Goal: Information Seeking & Learning: Learn about a topic

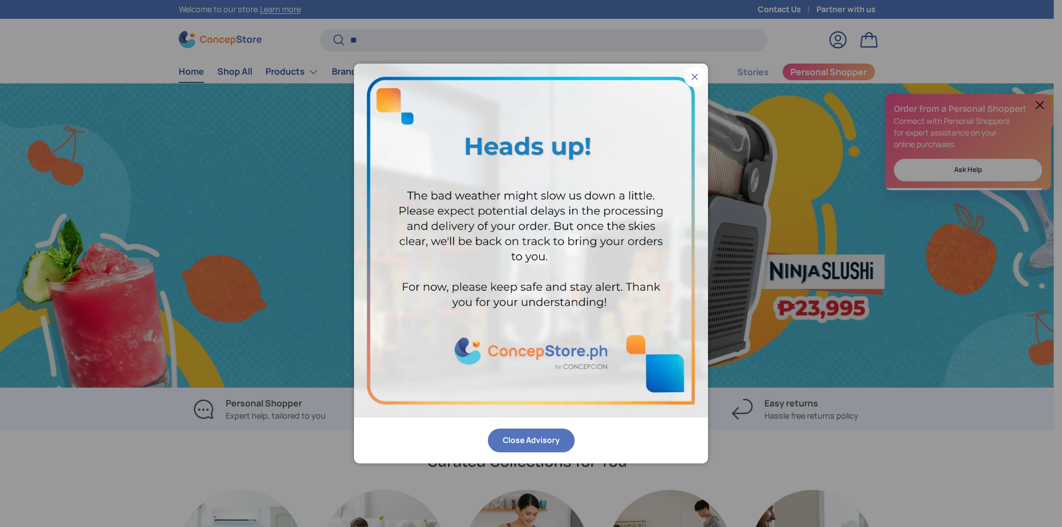
scroll to position [2861, 4521]
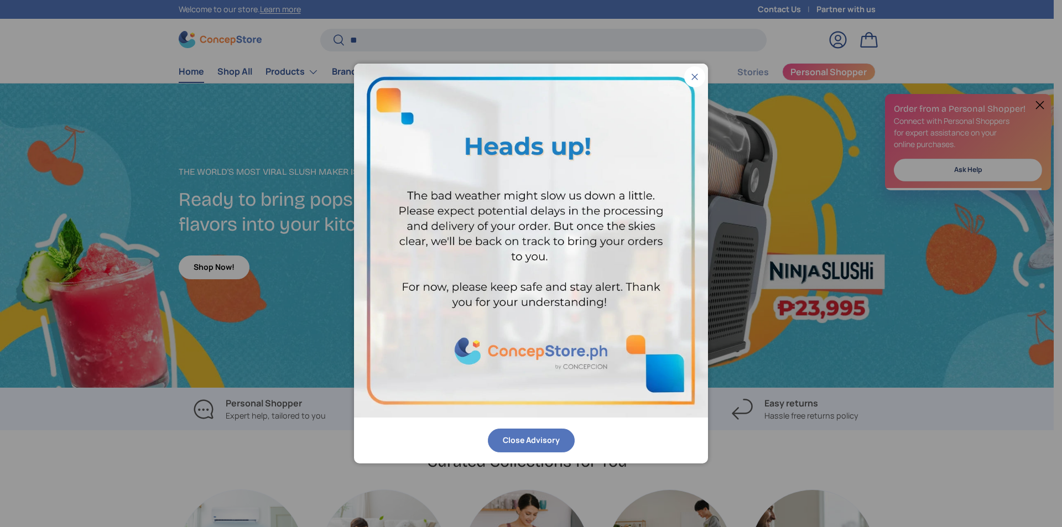
click at [697, 74] on button "Close" at bounding box center [694, 76] width 21 height 21
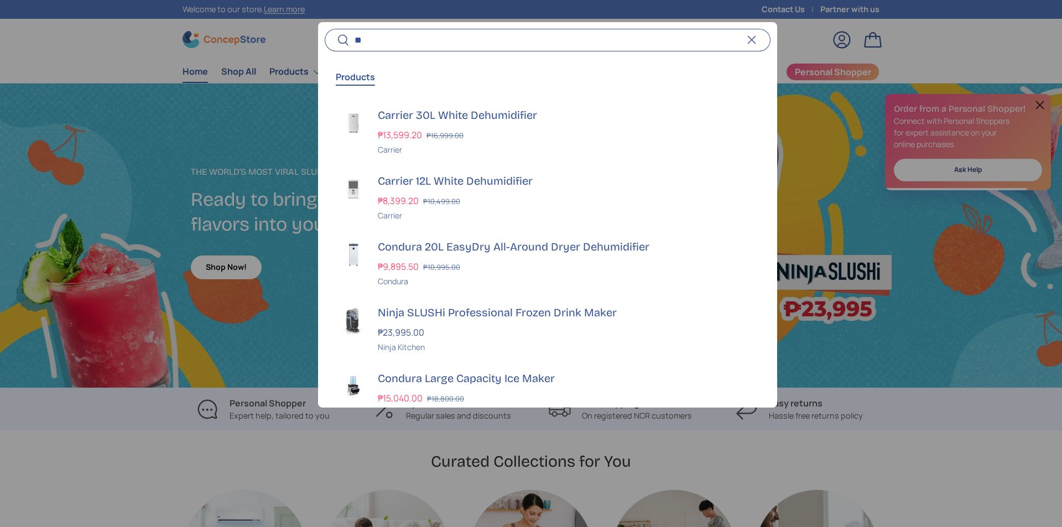
scroll to position [0, 1062]
click at [689, 45] on input "**" at bounding box center [548, 40] width 446 height 23
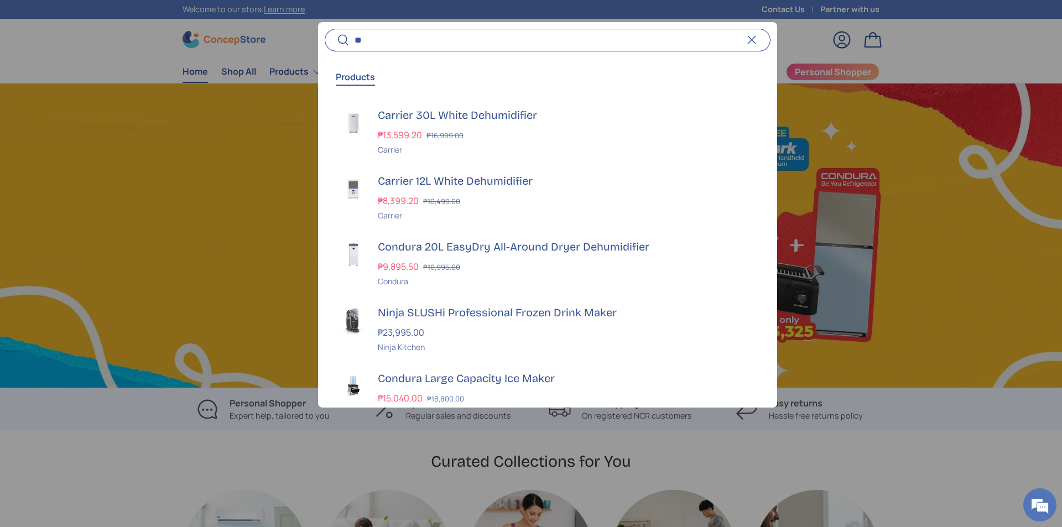
scroll to position [0, 0]
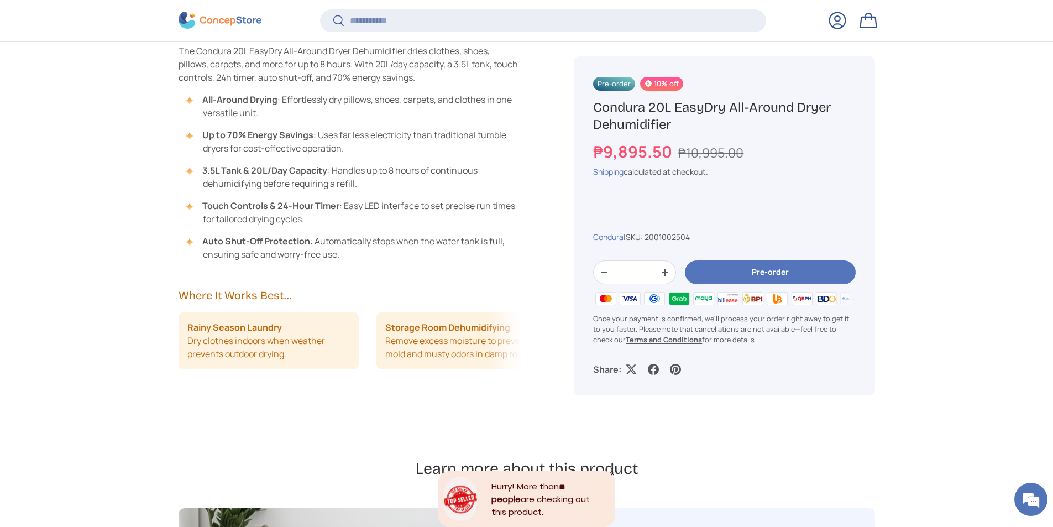
scroll to position [920, 0]
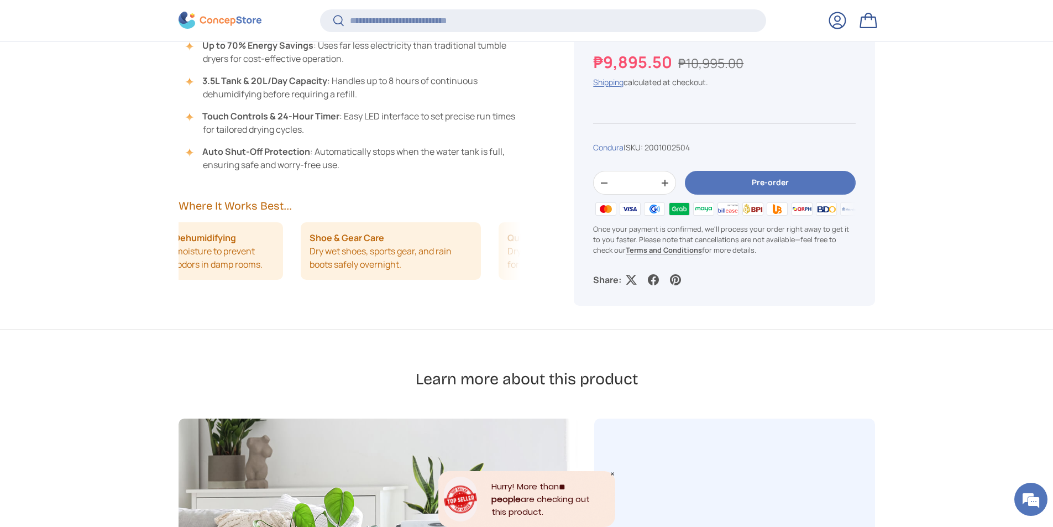
drag, startPoint x: 477, startPoint y: 268, endPoint x: 288, endPoint y: 262, distance: 189.2
click at [288, 262] on div "Rainy Season Laundry Dry clothes indoors when weather prevents outdoor drying. …" at bounding box center [350, 251] width 343 height 58
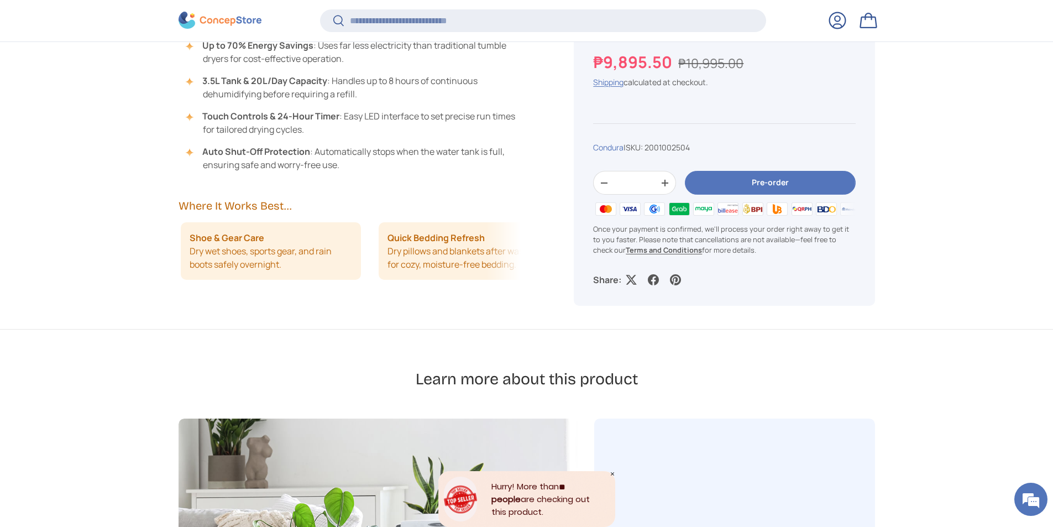
scroll to position [0, 396]
drag, startPoint x: 468, startPoint y: 261, endPoint x: 348, endPoint y: 260, distance: 120.0
click at [348, 260] on div "Rainy Season Laundry Dry clothes indoors when weather prevents outdoor drying. …" at bounding box center [350, 251] width 343 height 58
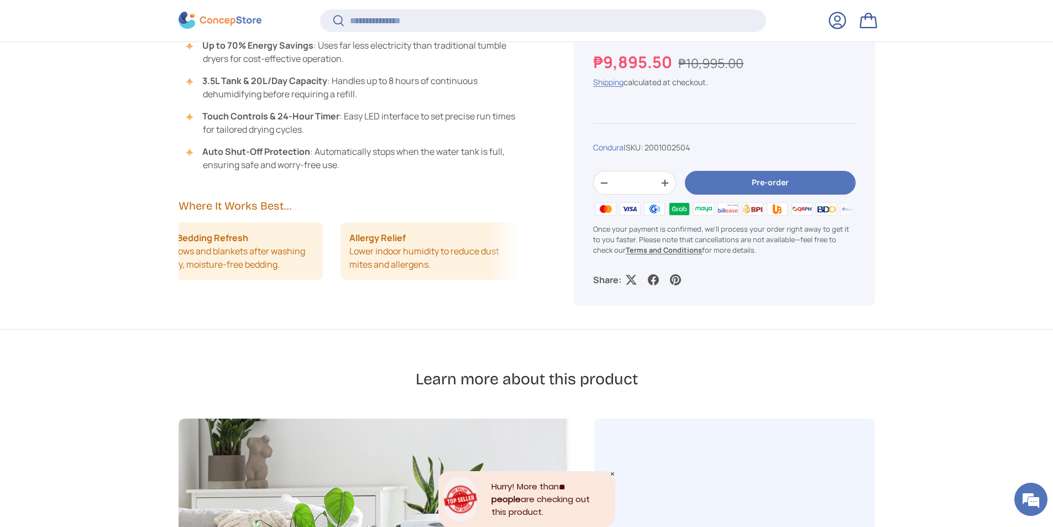
drag, startPoint x: 451, startPoint y: 258, endPoint x: 353, endPoint y: 256, distance: 97.3
click at [354, 256] on li "Allergy Relief Lower indoor humidity to reduce dust mites and allergens." at bounding box center [431, 251] width 181 height 58
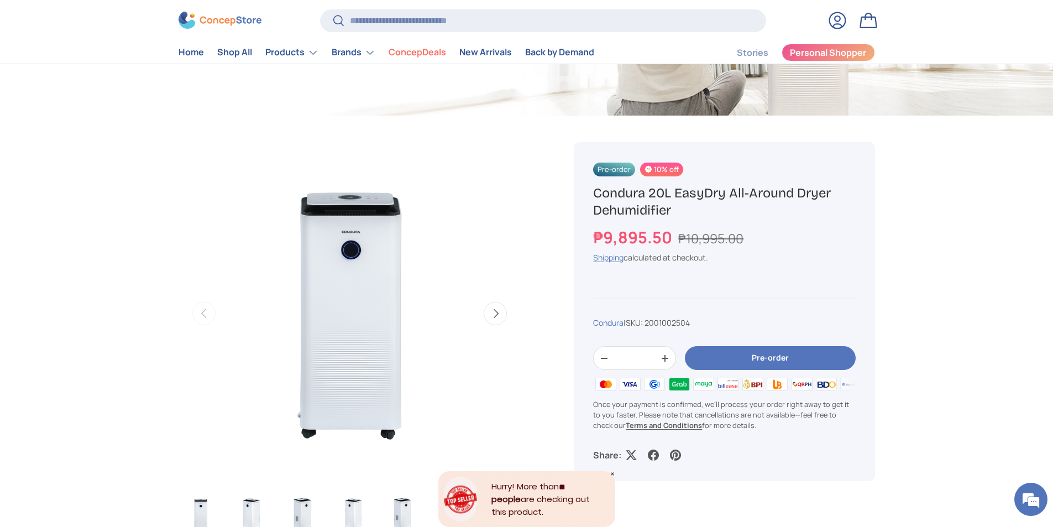
scroll to position [0, 0]
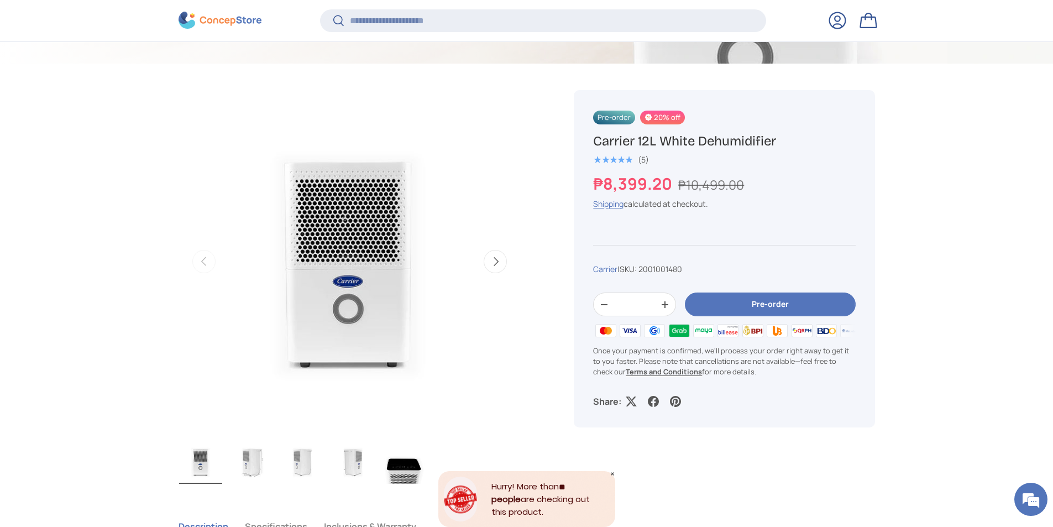
scroll to position [458, 0]
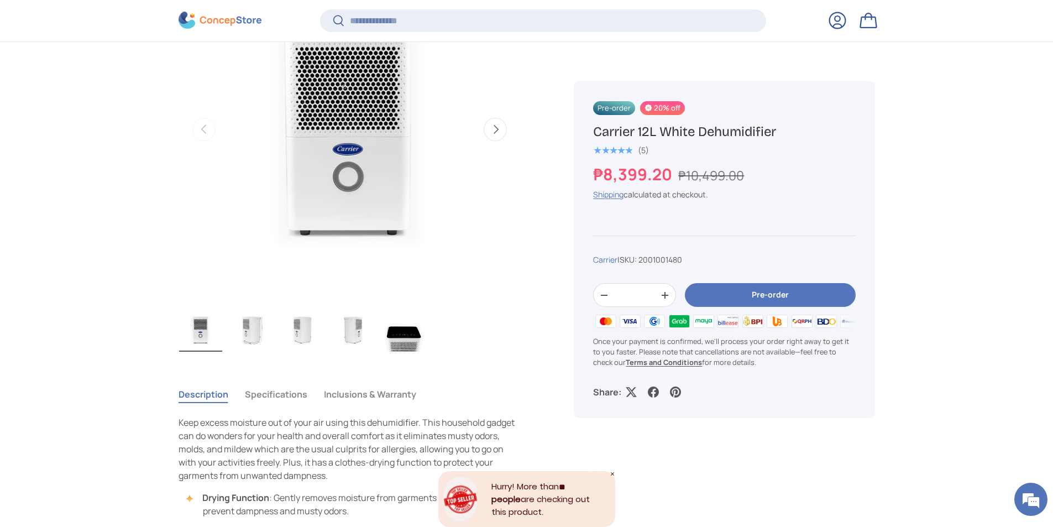
click at [394, 337] on img "Gallery Viewer" at bounding box center [404, 329] width 43 height 44
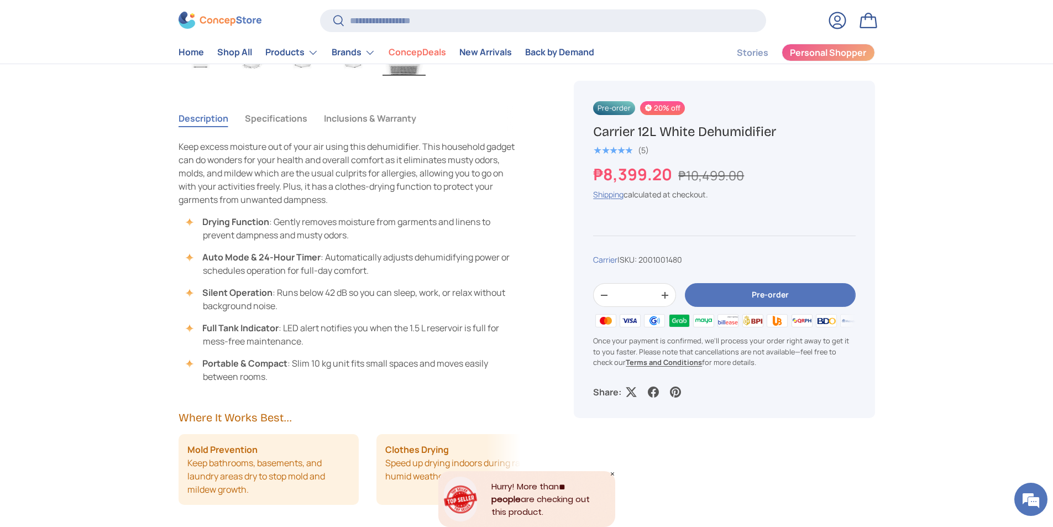
scroll to position [276, 0]
